Goal: Transaction & Acquisition: Purchase product/service

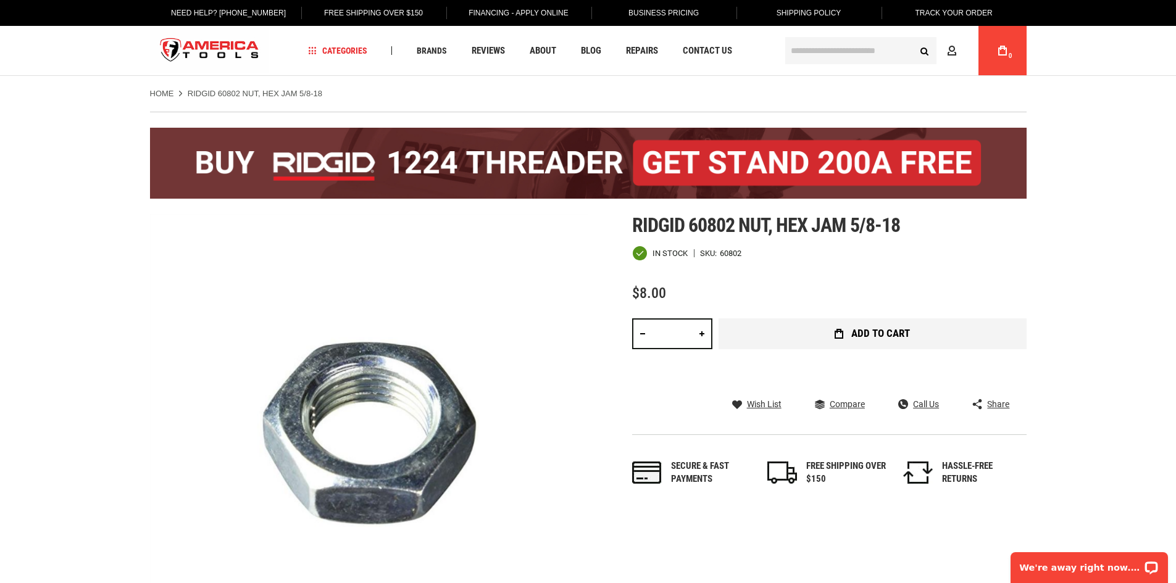
click at [784, 325] on button "Add to Cart" at bounding box center [873, 334] width 308 height 31
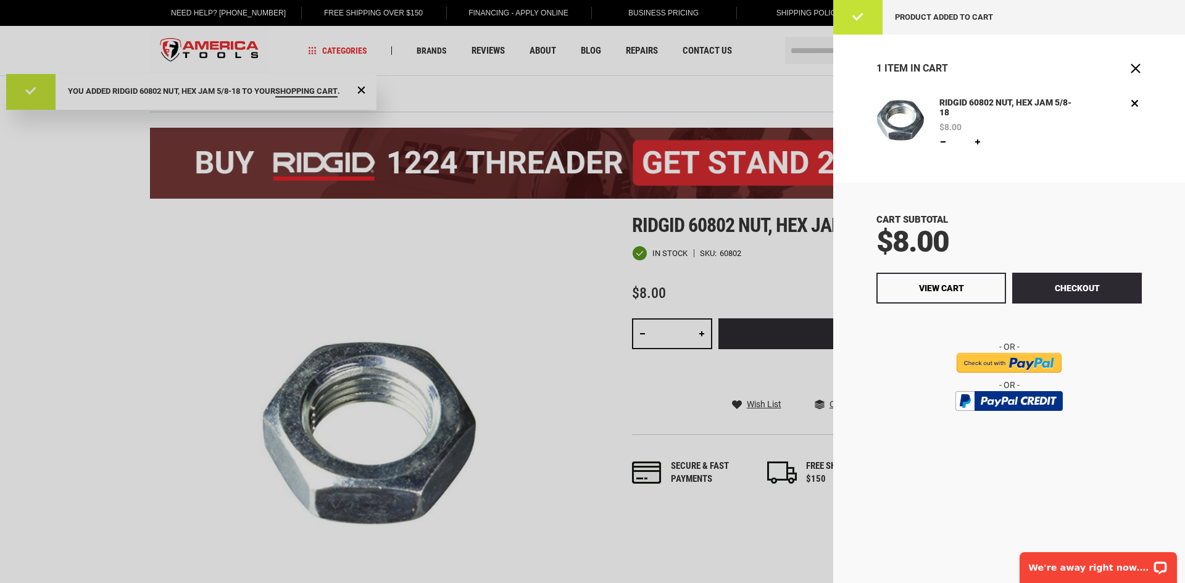
click at [719, 98] on div at bounding box center [592, 291] width 1185 height 583
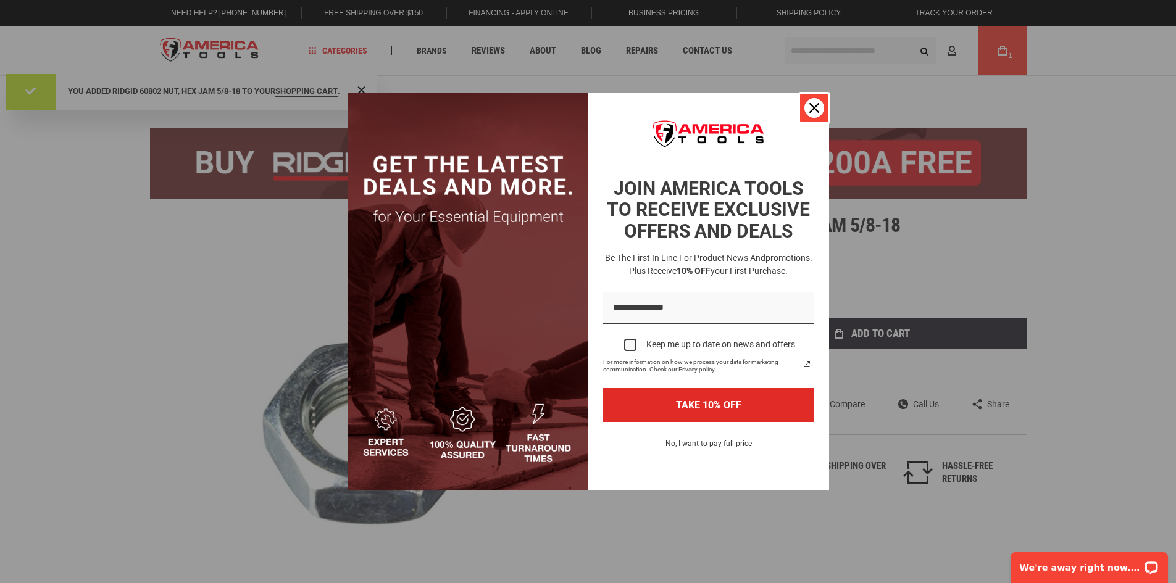
click at [817, 101] on div "Close" at bounding box center [814, 108] width 20 height 20
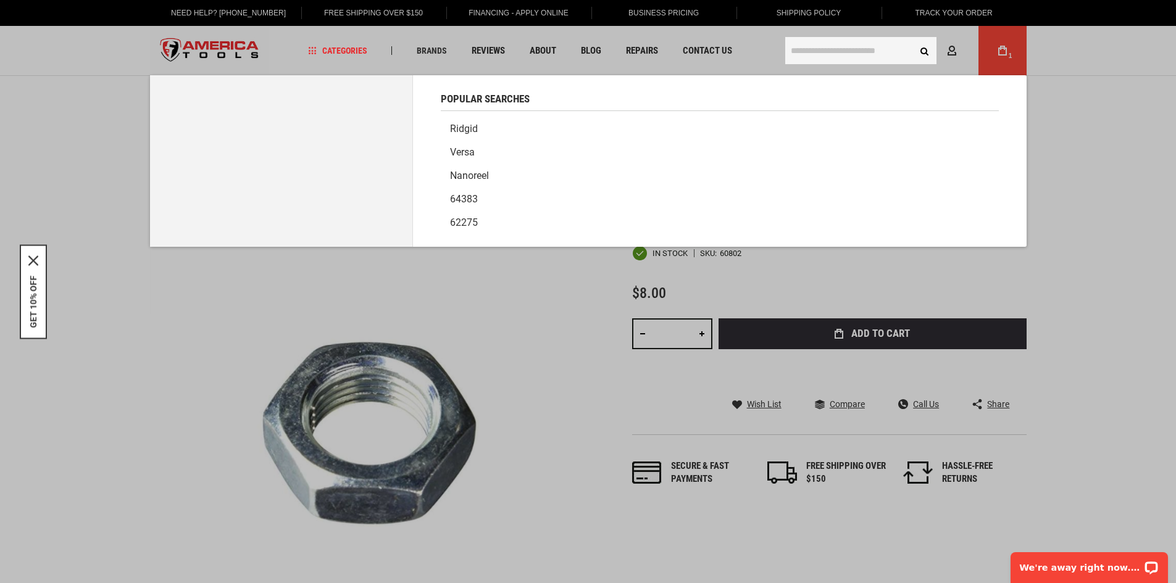
click at [825, 46] on input "text" at bounding box center [860, 50] width 151 height 27
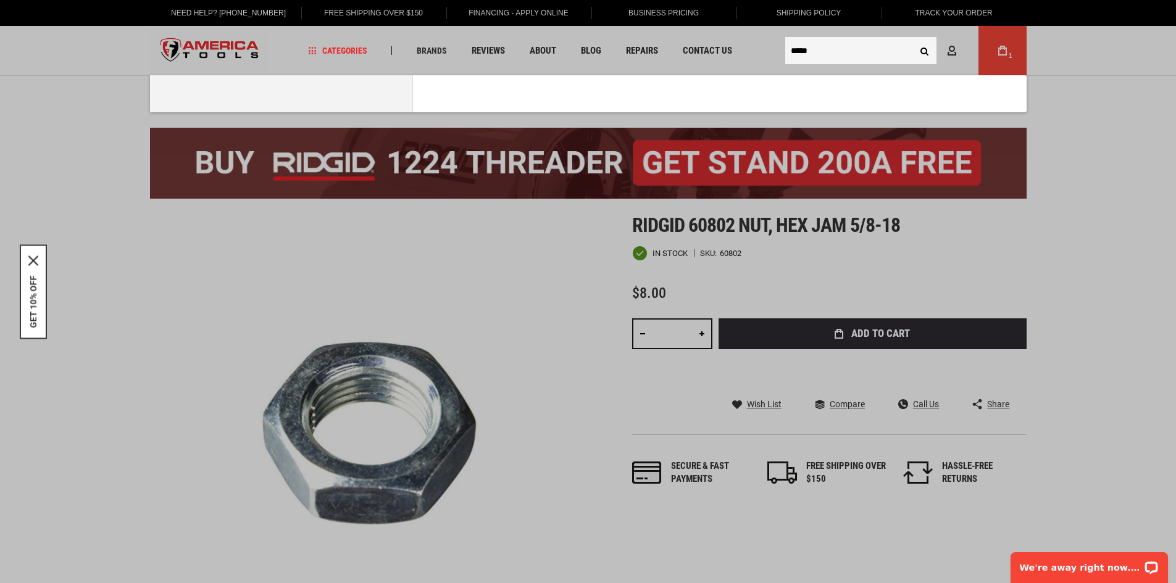
type input "*****"
click at [913, 39] on button "Search" at bounding box center [924, 50] width 23 height 23
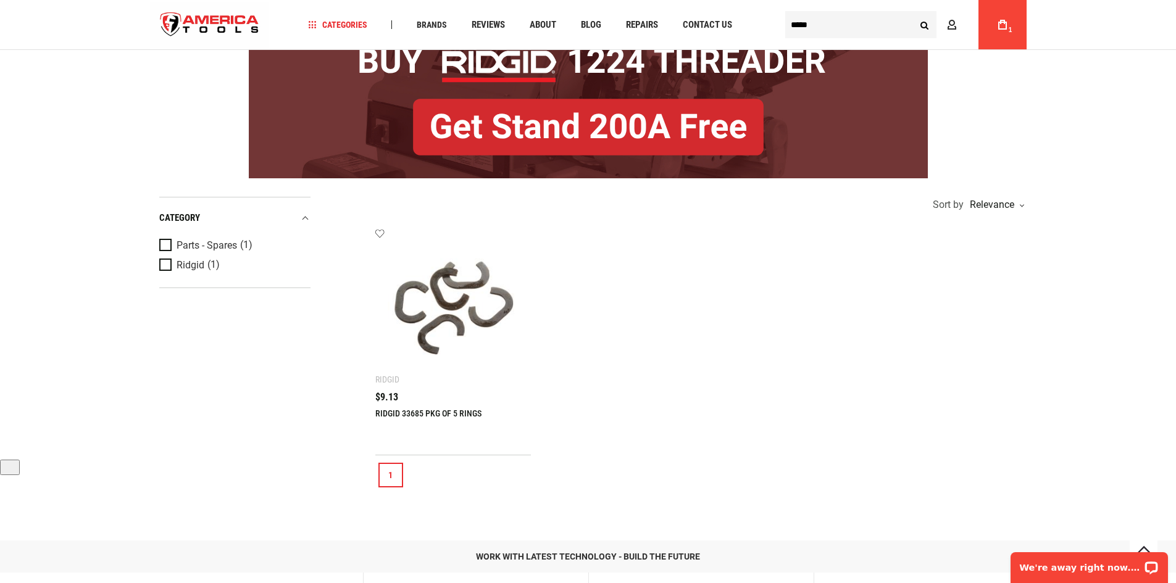
click at [435, 322] on img at bounding box center [453, 306] width 131 height 131
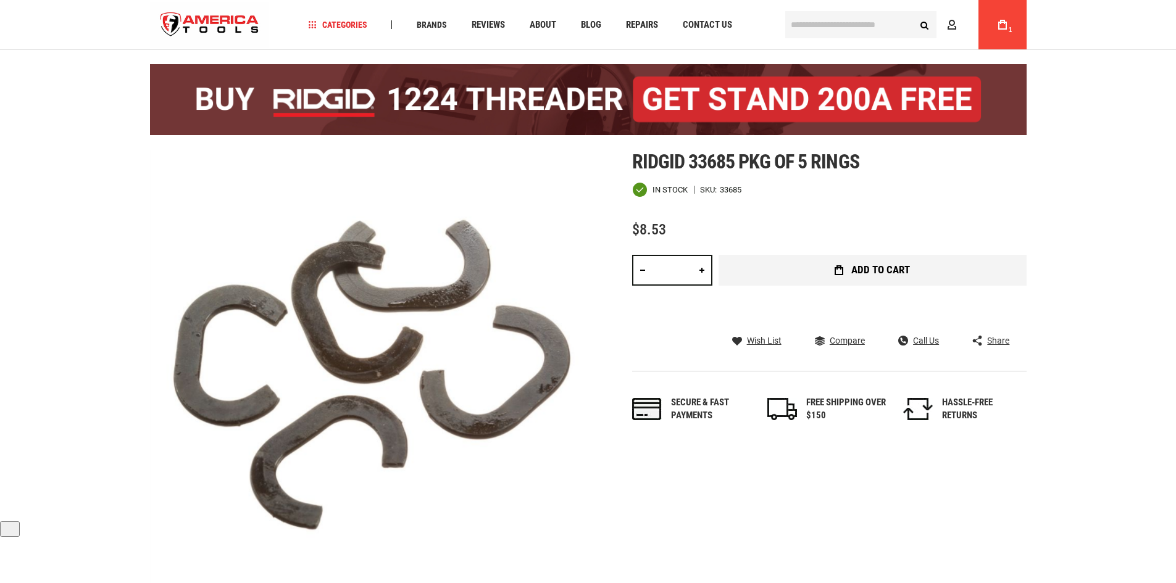
click at [805, 273] on button "Add to Cart" at bounding box center [873, 270] width 308 height 31
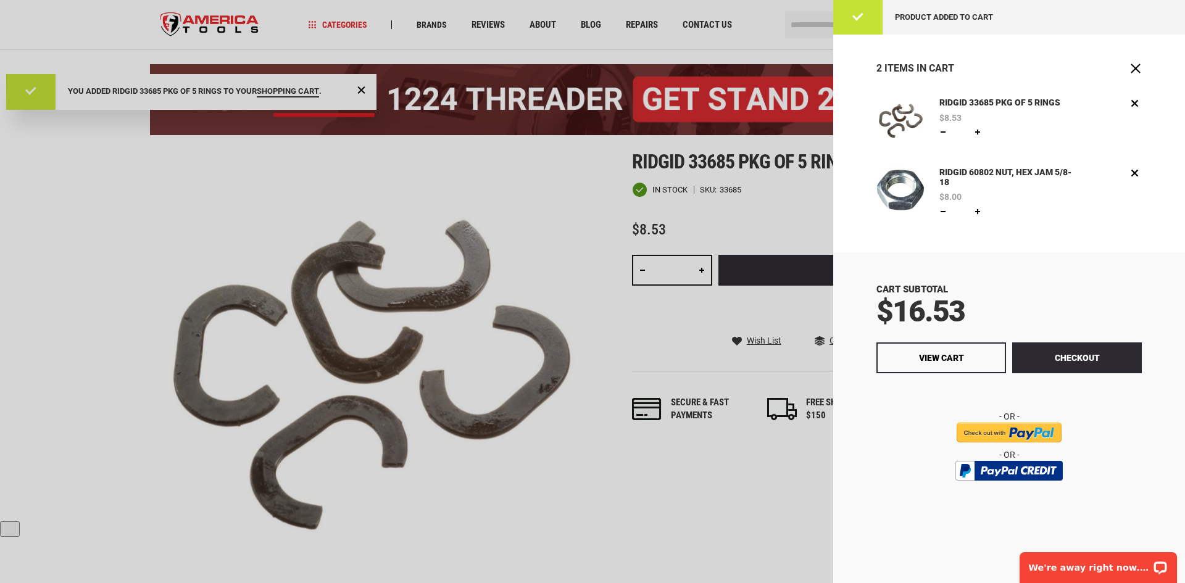
click at [814, 21] on div at bounding box center [592, 291] width 1185 height 583
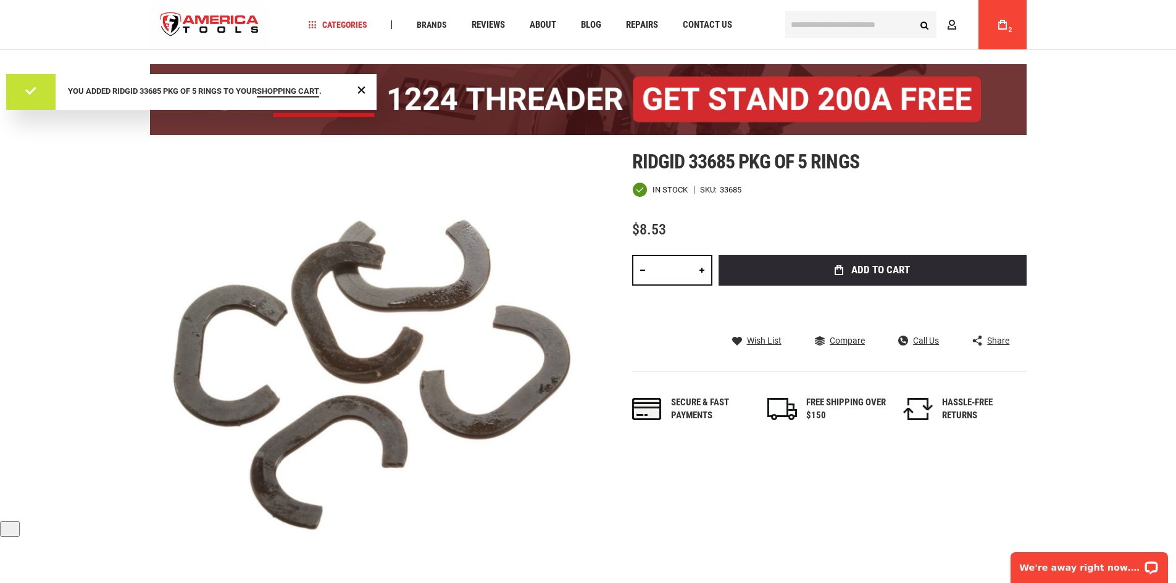
click at [812, 25] on input "text" at bounding box center [860, 24] width 151 height 27
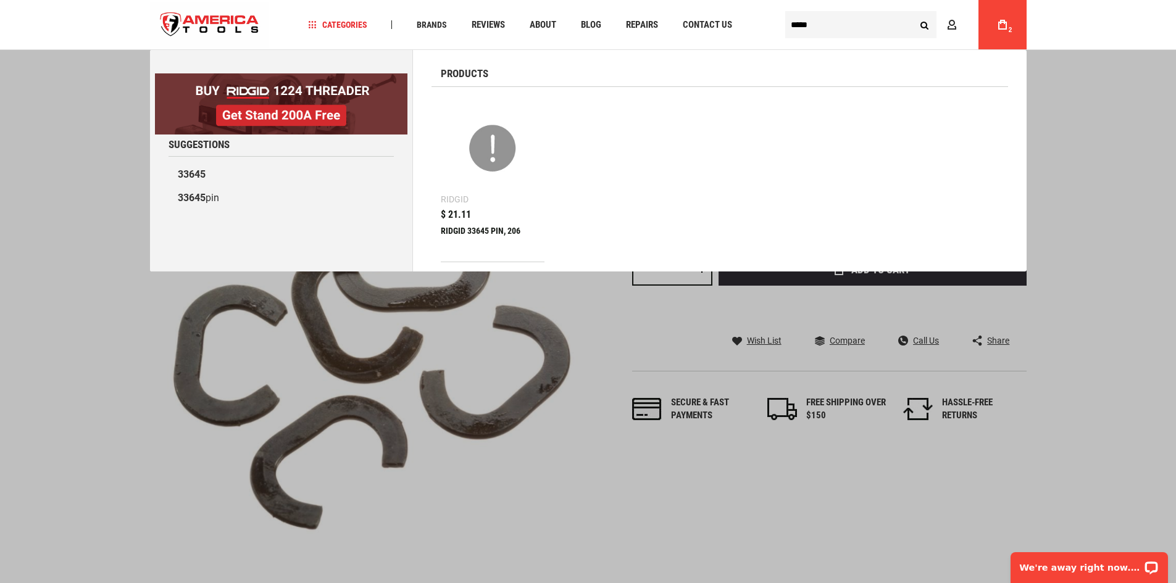
type input "*****"
click at [459, 223] on div "$ 21.11 RIDGID 33645 PIN, 206" at bounding box center [493, 236] width 104 height 52
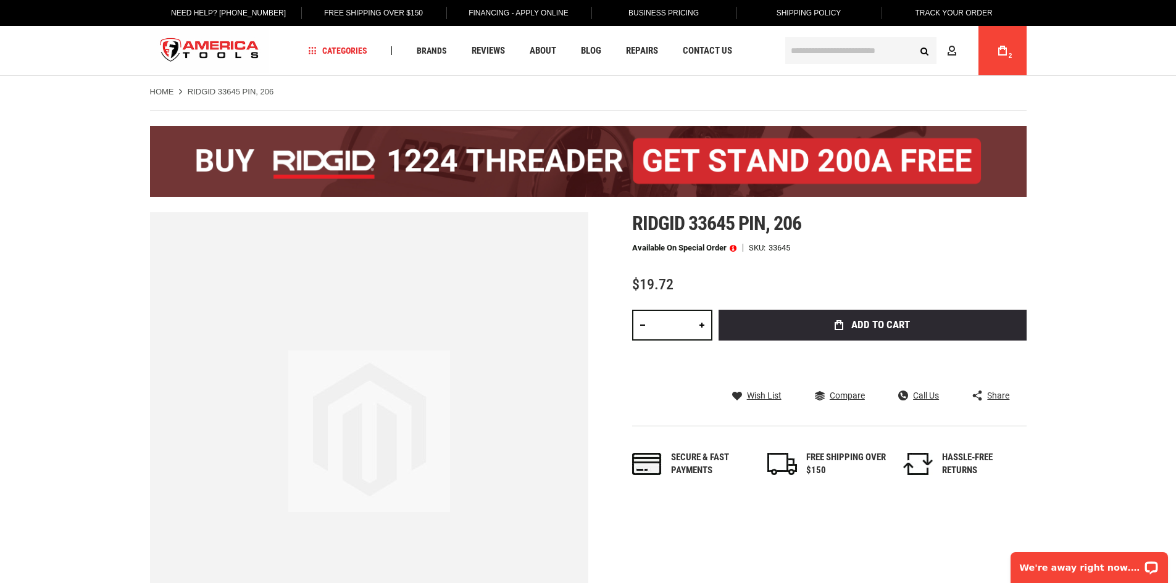
scroll to position [62, 0]
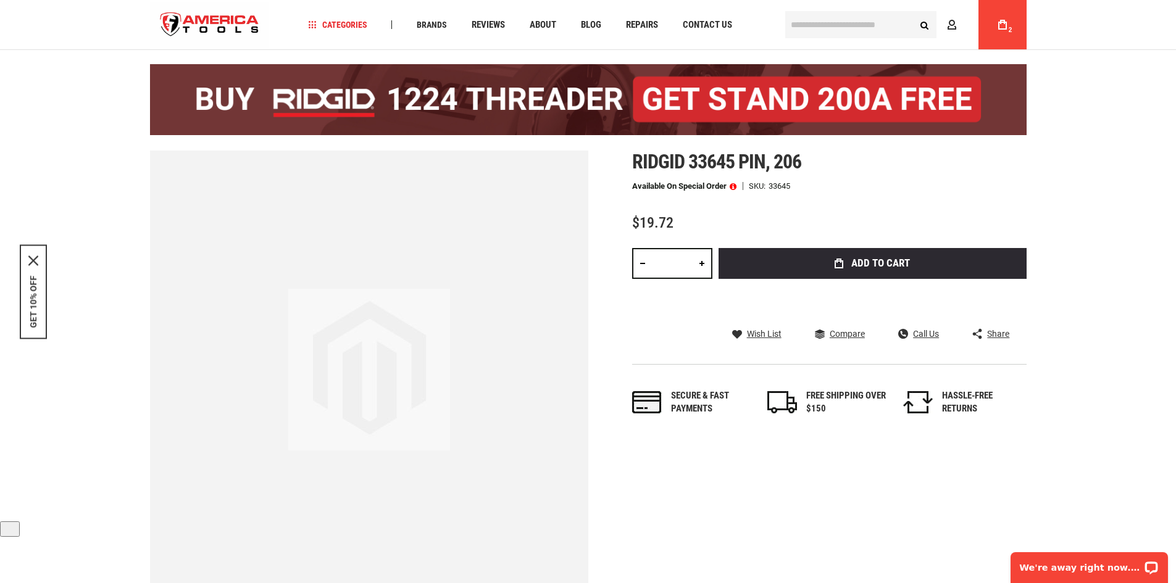
click at [853, 269] on span "Add to Cart" at bounding box center [880, 263] width 59 height 10
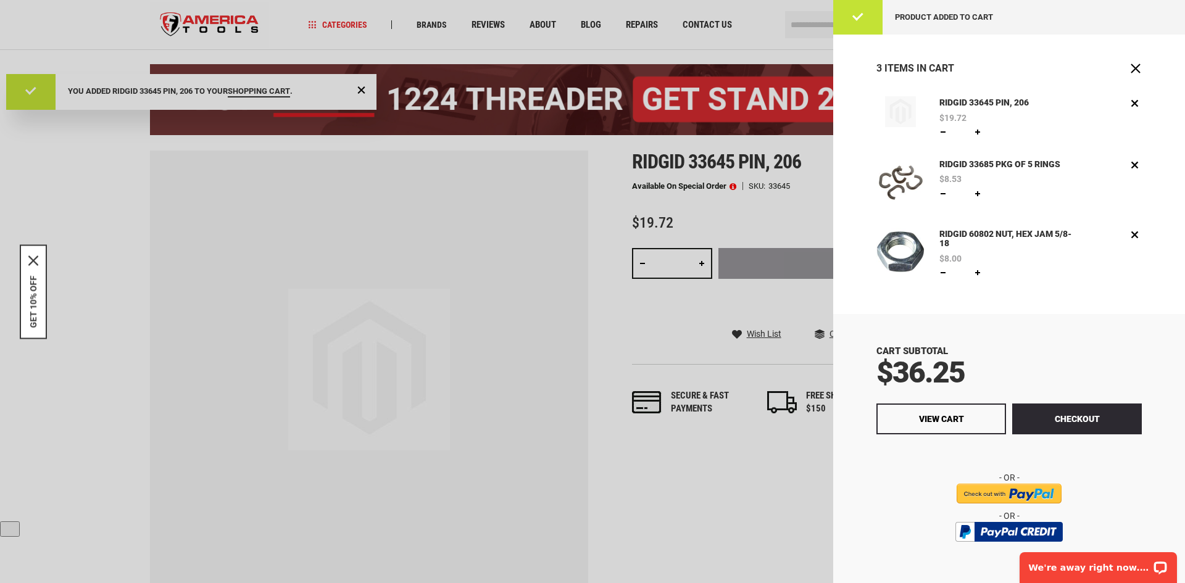
click at [812, 19] on div at bounding box center [592, 291] width 1185 height 583
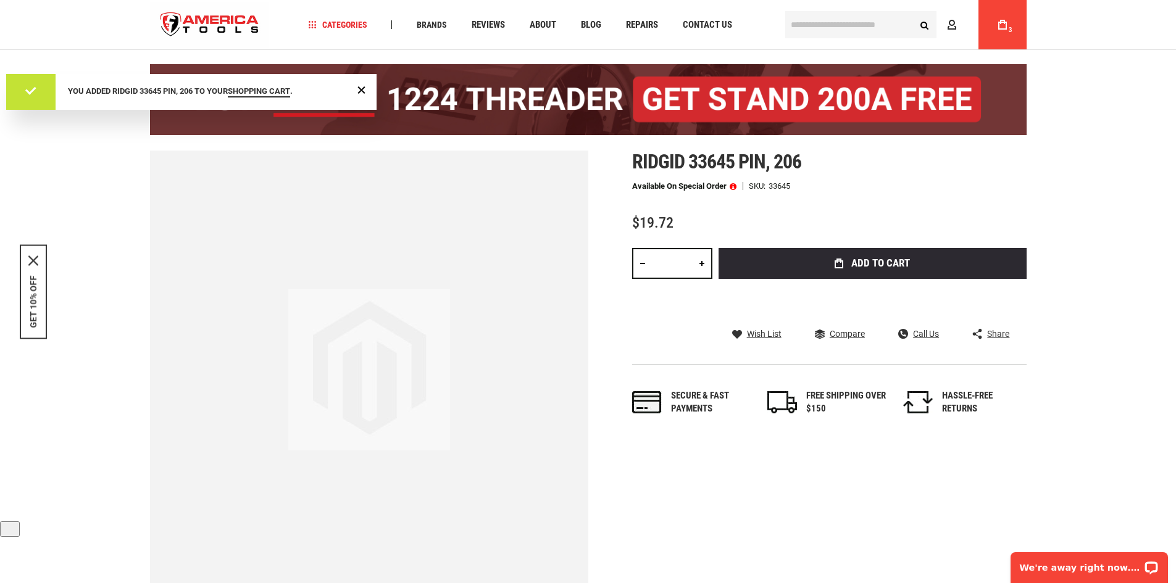
click at [817, 24] on input "text" at bounding box center [860, 24] width 151 height 27
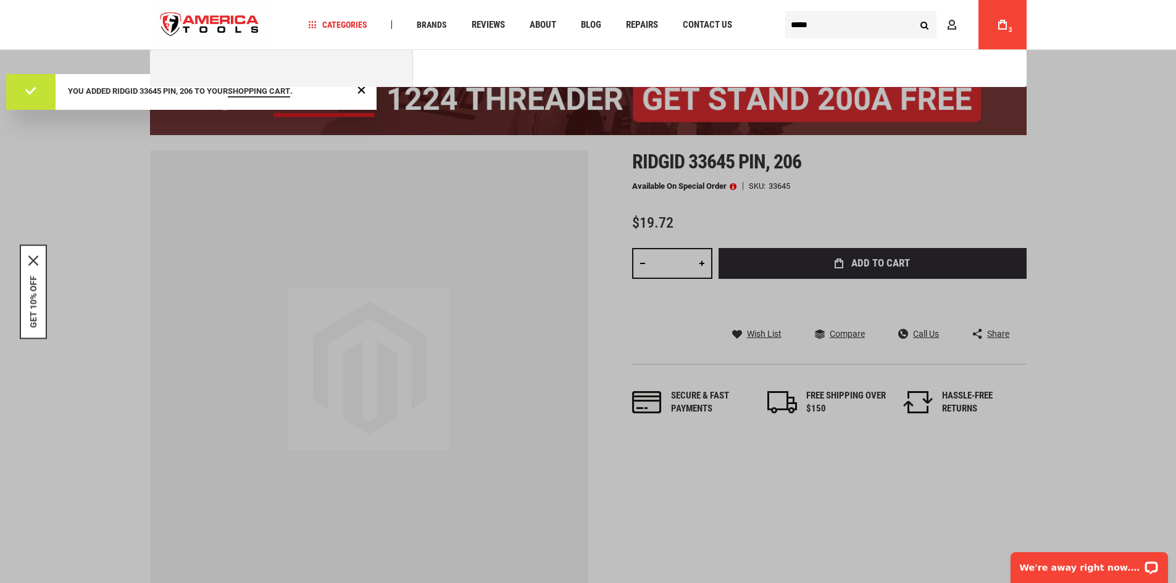
type input "*****"
click at [913, 13] on button "Search" at bounding box center [924, 24] width 23 height 23
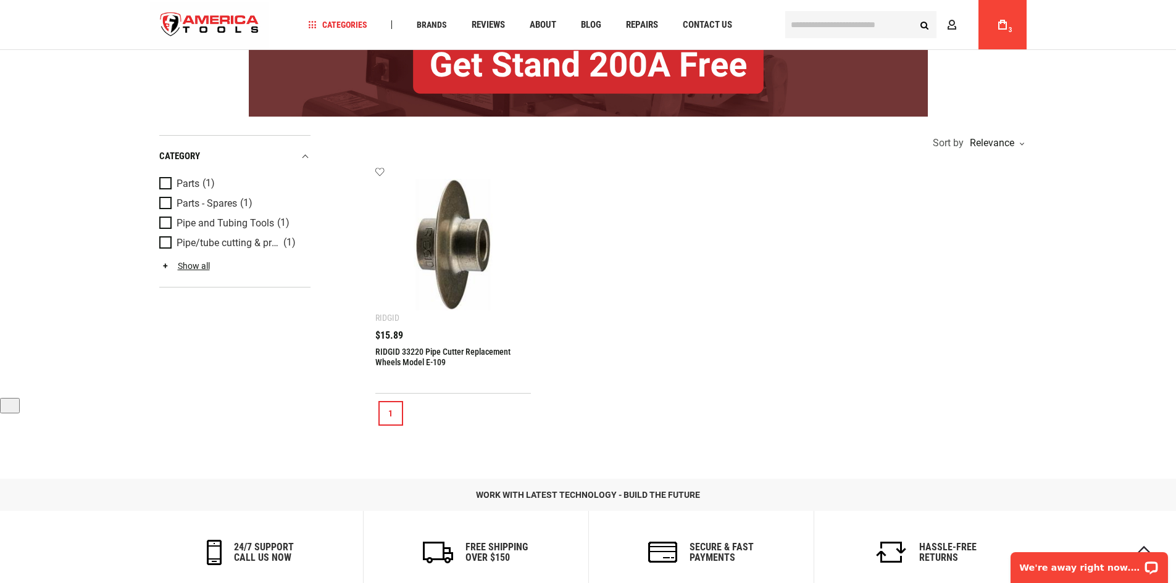
click at [394, 412] on link "1" at bounding box center [390, 413] width 25 height 25
click at [450, 269] on img at bounding box center [453, 244] width 131 height 131
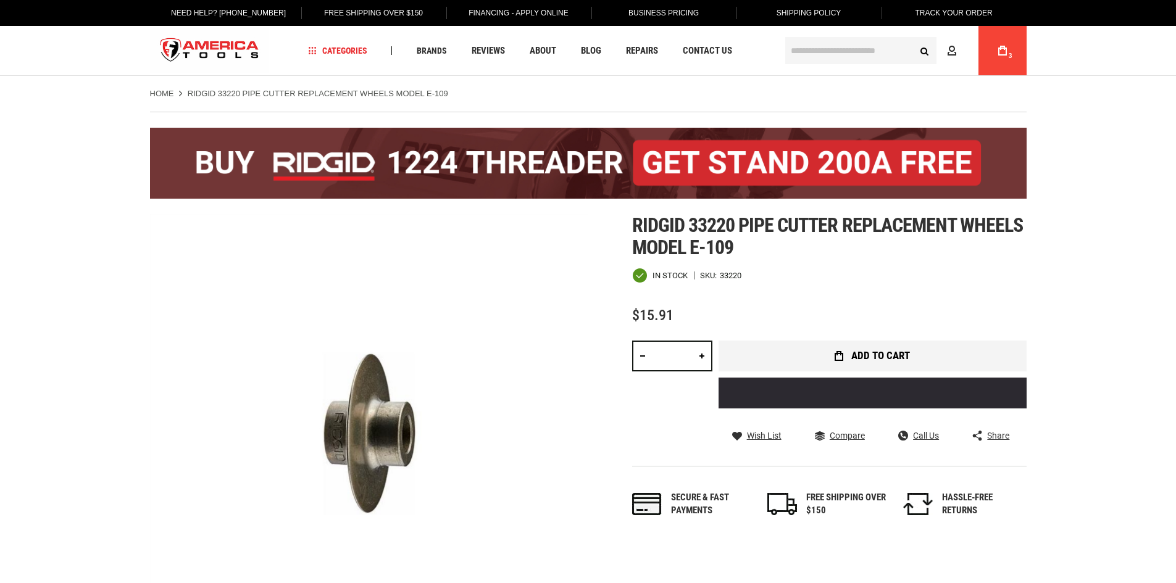
click at [826, 359] on button "Add to Cart" at bounding box center [873, 356] width 308 height 31
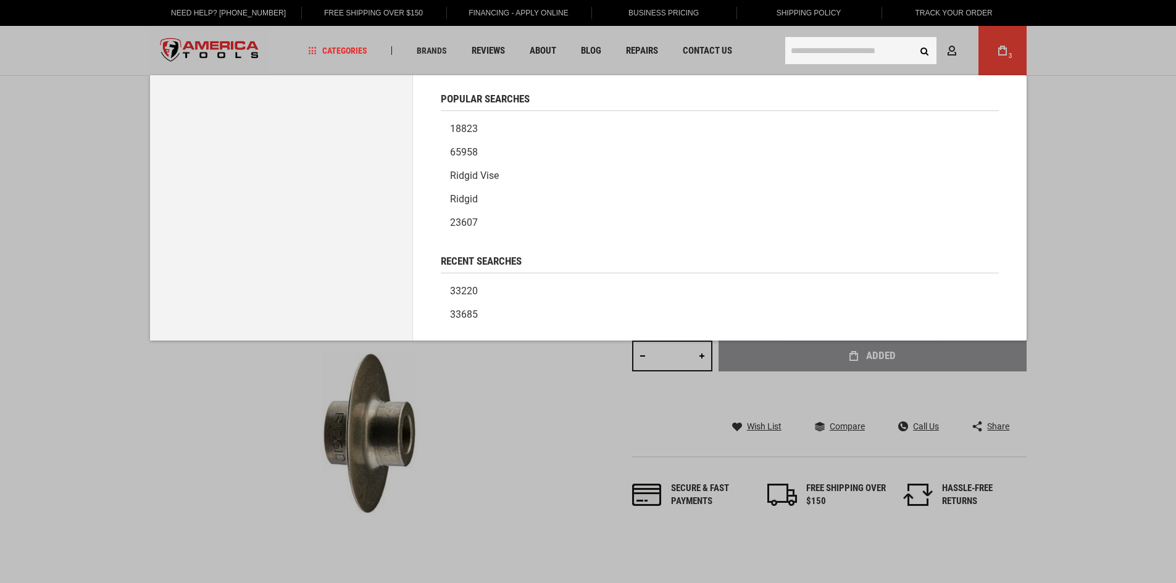
click at [819, 52] on input "text" at bounding box center [860, 50] width 151 height 27
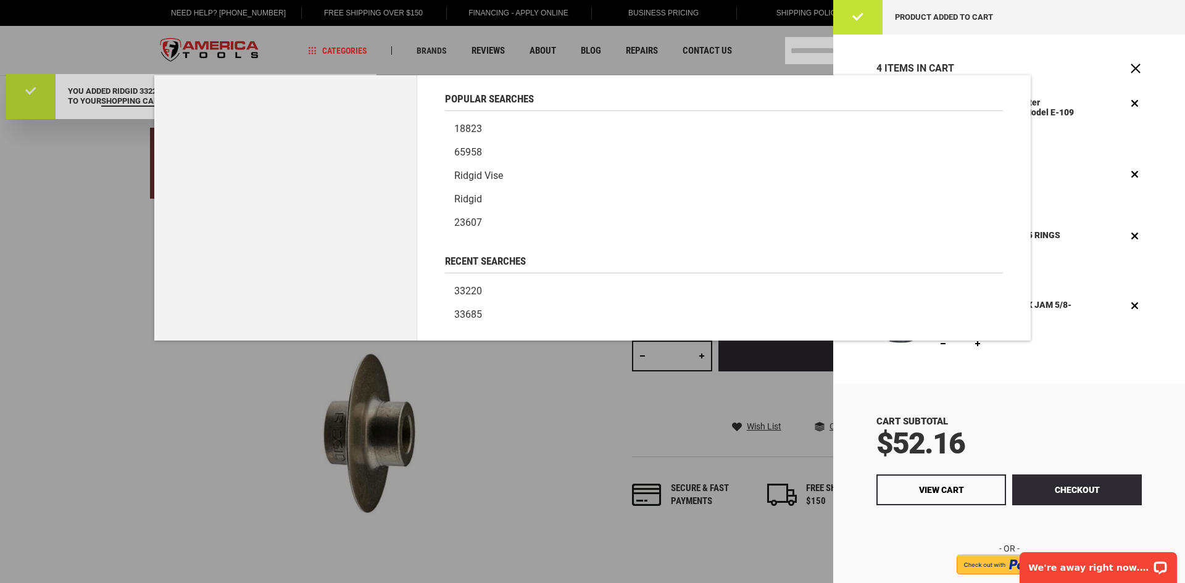
click at [819, 52] on div at bounding box center [592, 291] width 1185 height 583
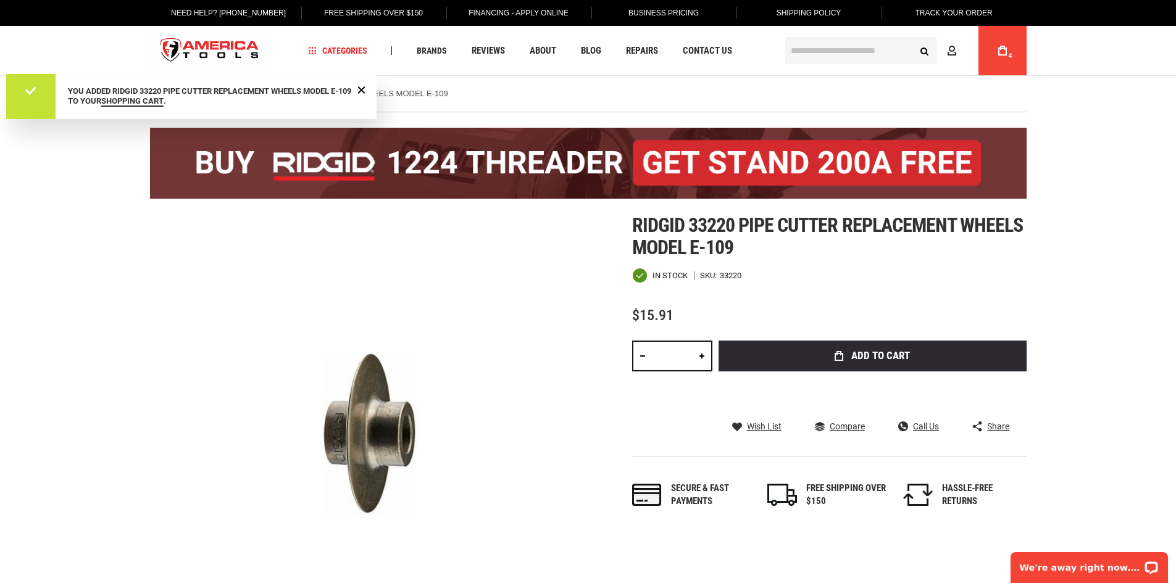
click at [819, 52] on input "text" at bounding box center [860, 50] width 151 height 27
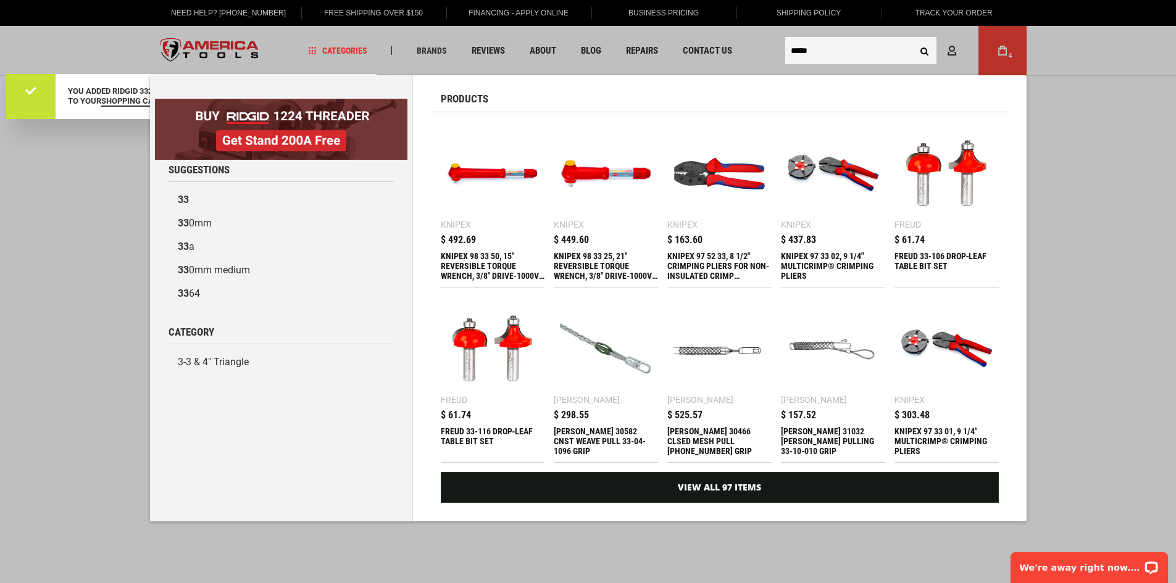
type input "*****"
click at [913, 39] on button "Search" at bounding box center [924, 50] width 23 height 23
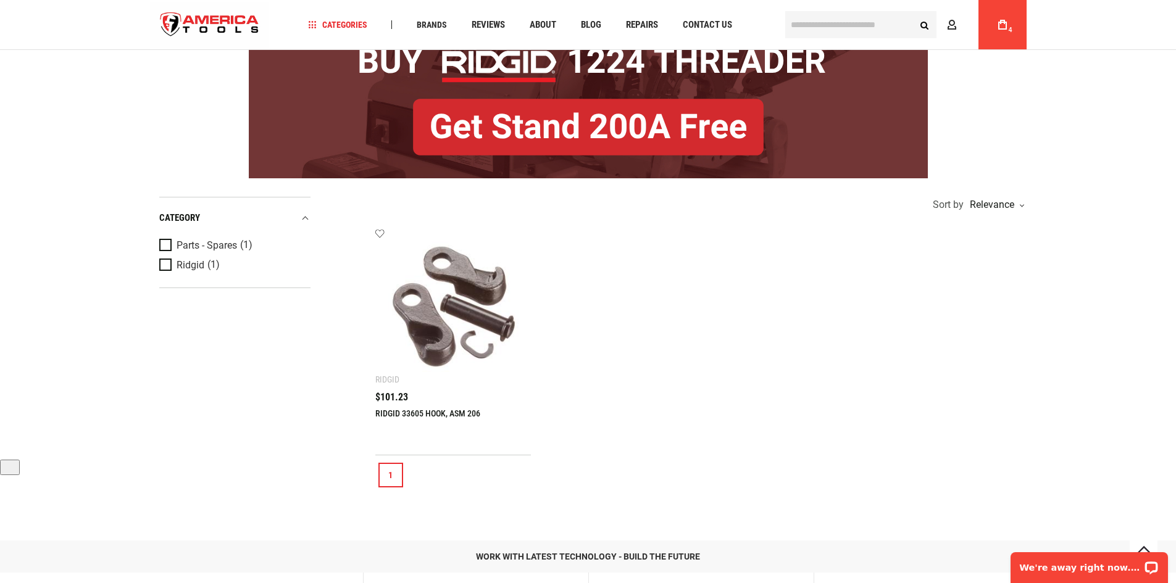
click at [387, 412] on link "RIDGID 33605 HOOK, ASM 206" at bounding box center [427, 414] width 105 height 10
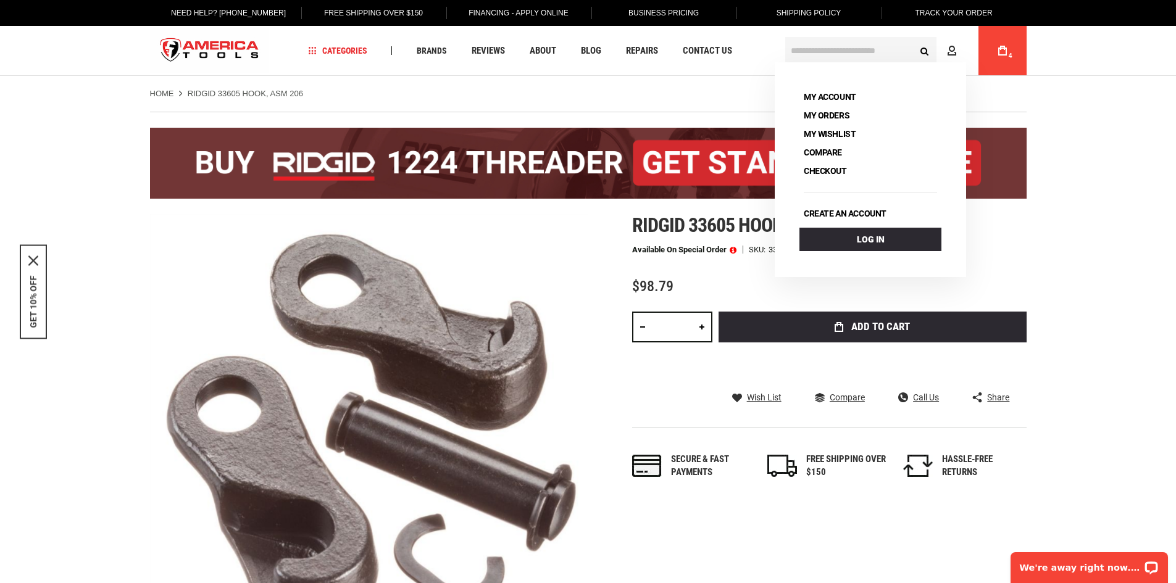
click at [1009, 56] on span "4" at bounding box center [1011, 55] width 4 height 7
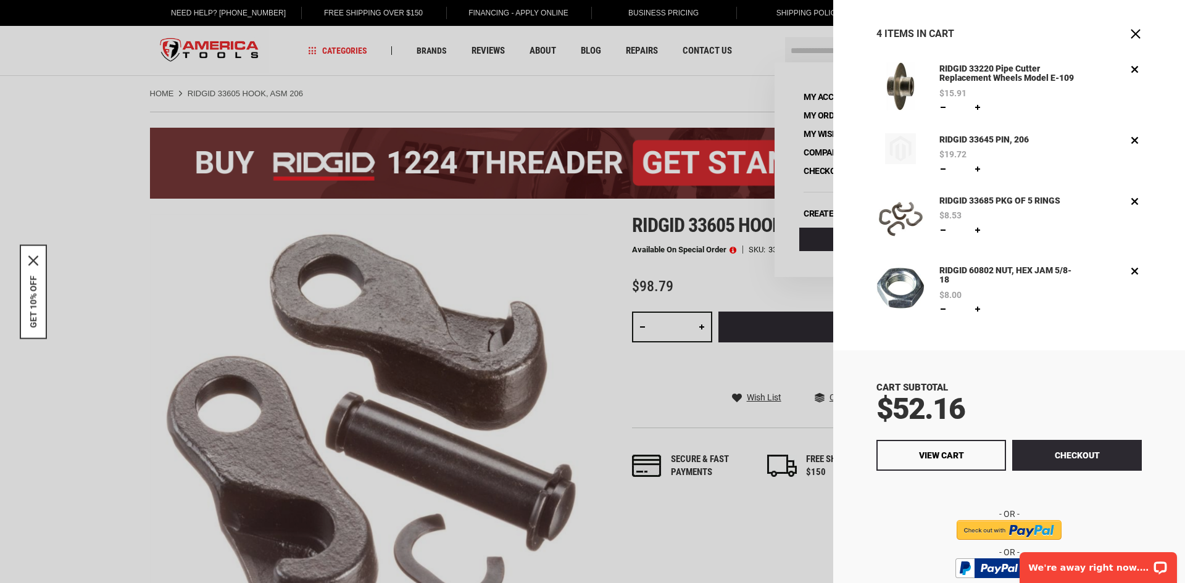
click at [970, 280] on link "RIDGID 60802 NUT, HEX JAM 5/8-18" at bounding box center [1008, 275] width 142 height 23
